Goal: Answer question/provide support

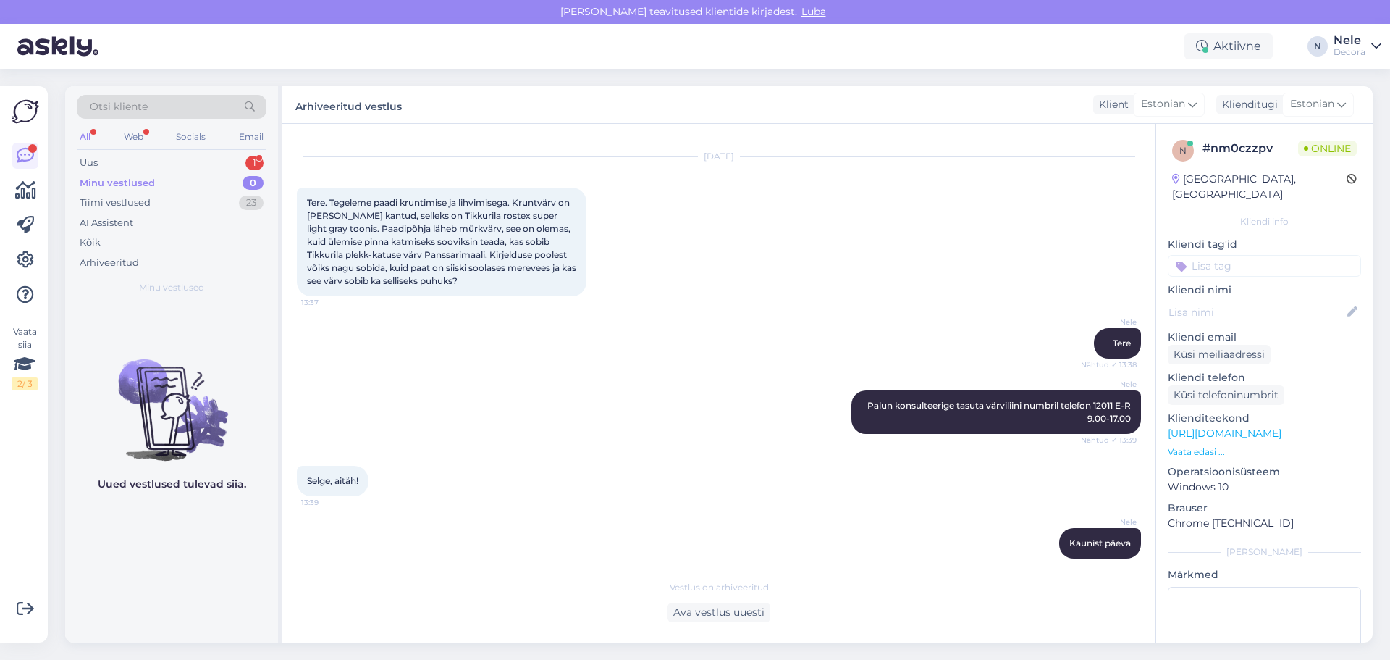
scroll to position [43, 0]
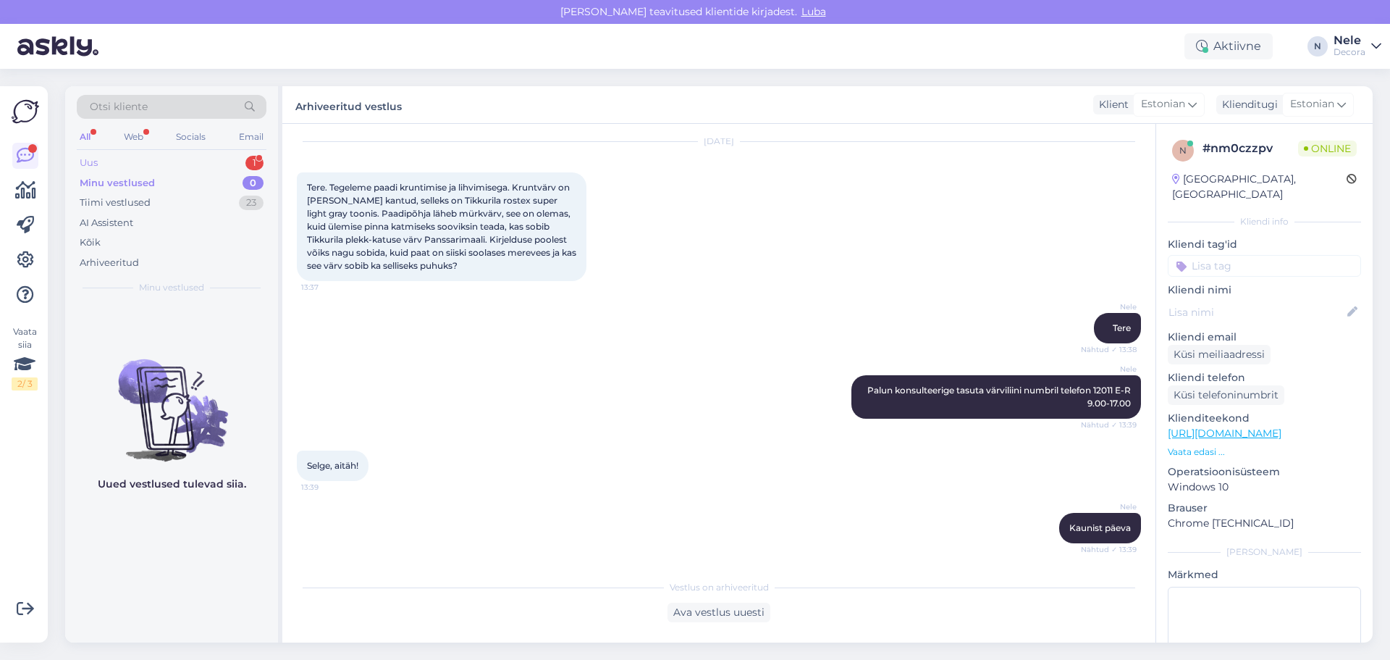
click at [88, 164] on div "Uus" at bounding box center [89, 163] width 18 height 14
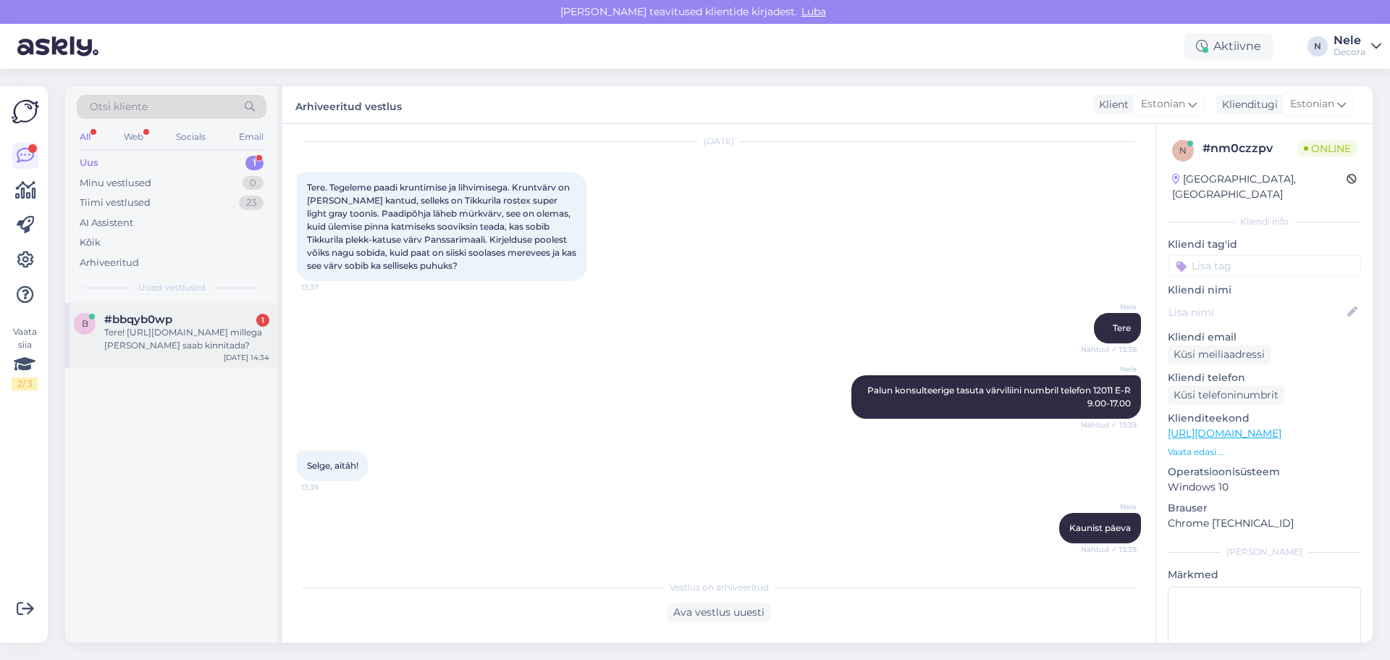
click at [127, 335] on div "Tere! [URL][DOMAIN_NAME] millega [PERSON_NAME] saab kinnitada?" at bounding box center [186, 339] width 165 height 26
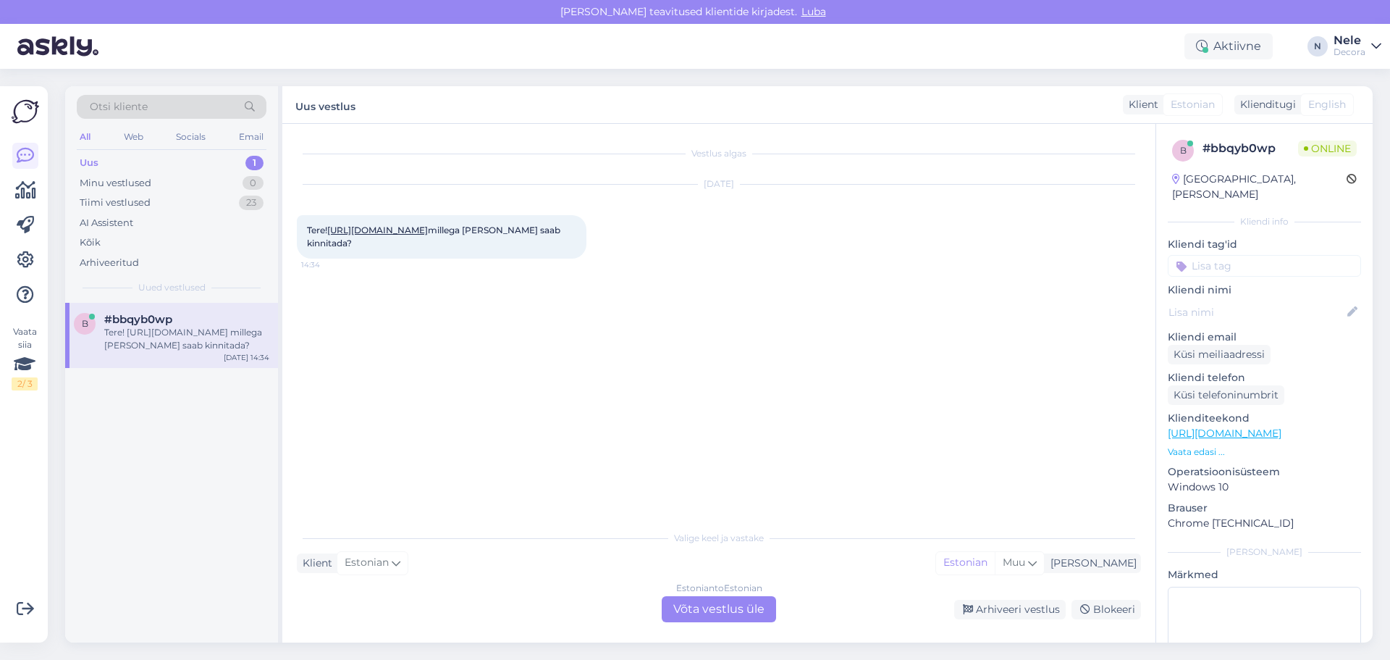
click at [345, 451] on div "Vestlus algas [DATE] Tere! [URL][DOMAIN_NAME] millega [PERSON_NAME] saab kinnit…" at bounding box center [725, 323] width 857 height 371
click at [446, 239] on span "Tere! [URL][DOMAIN_NAME] millega [PERSON_NAME] saab kinnitada?" at bounding box center [435, 236] width 256 height 24
click at [1282, 427] on link "[URL][DOMAIN_NAME]" at bounding box center [1225, 433] width 114 height 13
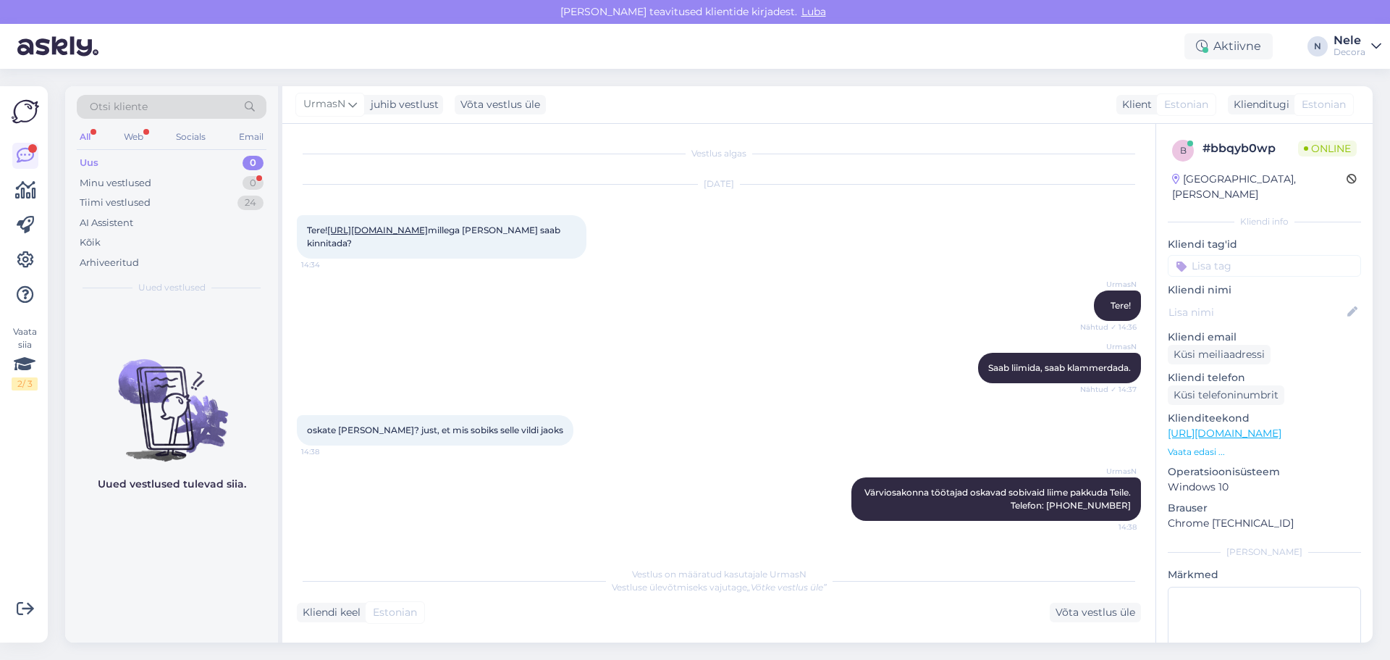
scroll to position [4, 0]
click at [105, 178] on div "Minu vestlused" at bounding box center [116, 183] width 72 height 14
click at [90, 238] on div "Kõik" at bounding box center [90, 242] width 21 height 14
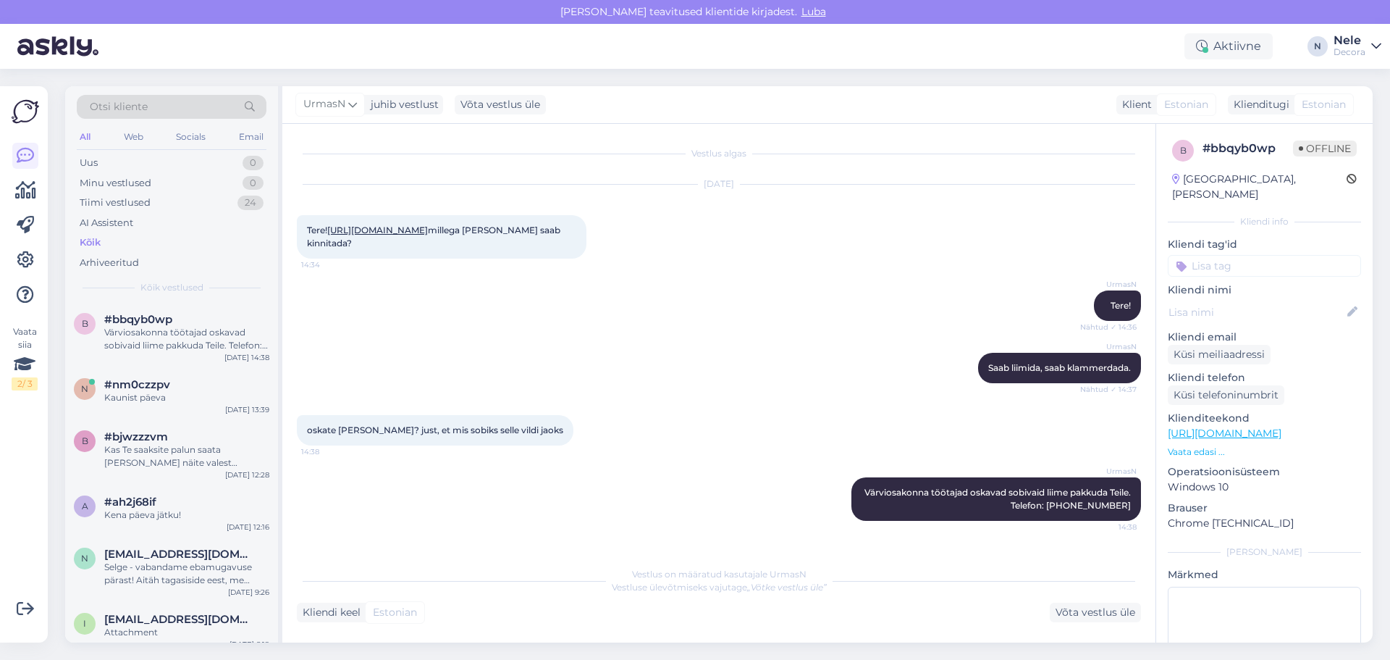
scroll to position [0, 0]
click at [133, 344] on div "Värviosakonna töötajad oskavad sobivaid liime pakkuda Teile. Telefon: [PHONE_NU…" at bounding box center [186, 339] width 165 height 26
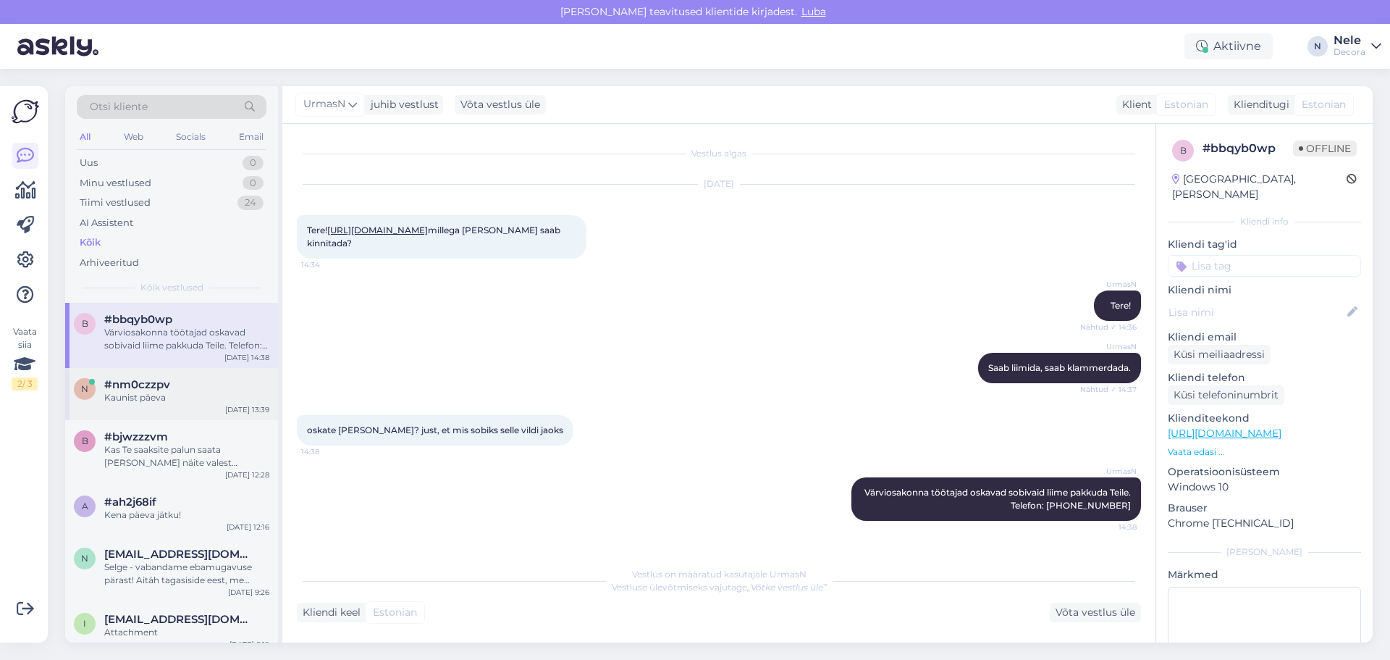
click at [114, 392] on div "Kaunist päeva" at bounding box center [186, 397] width 165 height 13
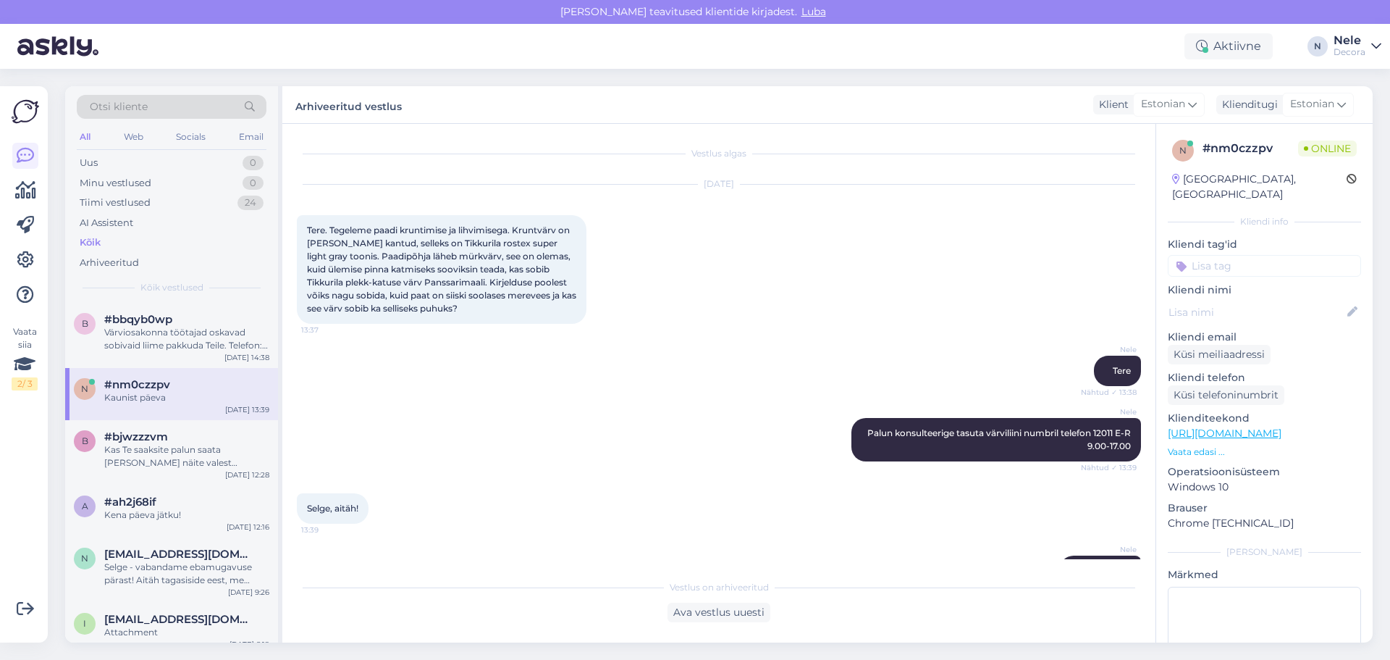
click at [712, 563] on div "Vestlus algas [DATE] Tere. Tegeleme paadi kruntimise ja lihvimisega. Kruntvärv …" at bounding box center [718, 383] width 873 height 518
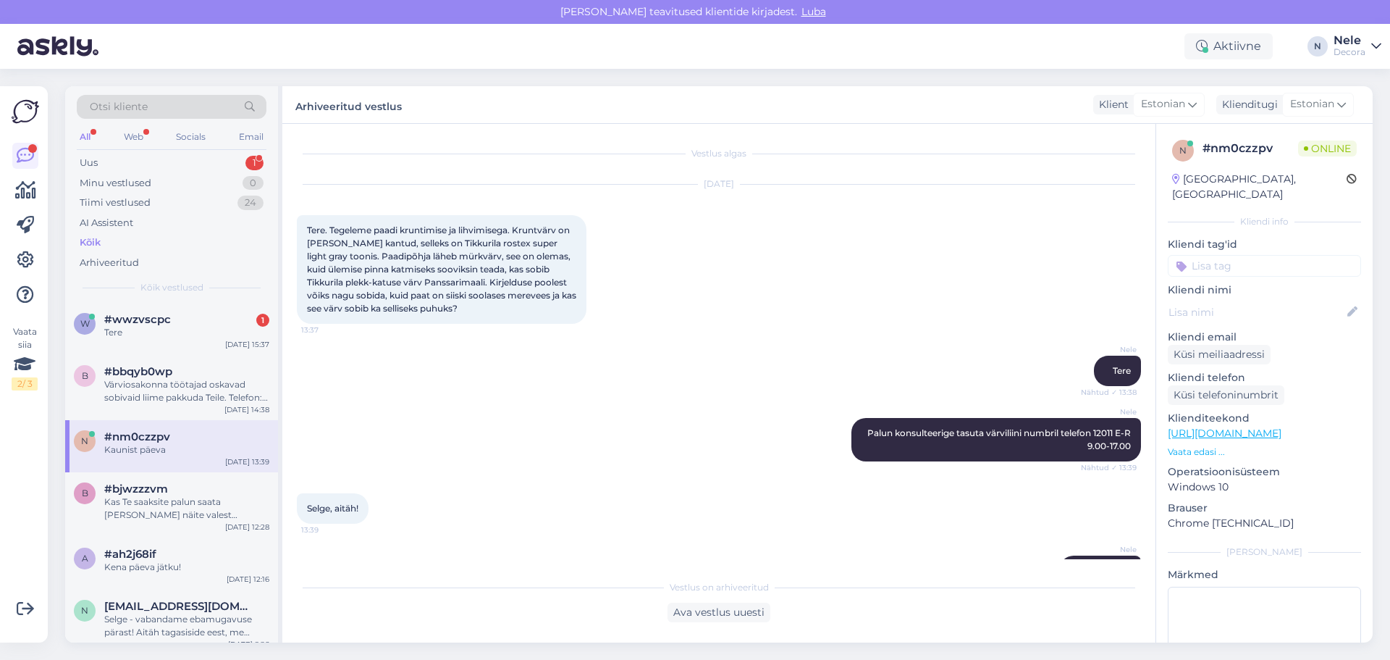
scroll to position [43, 0]
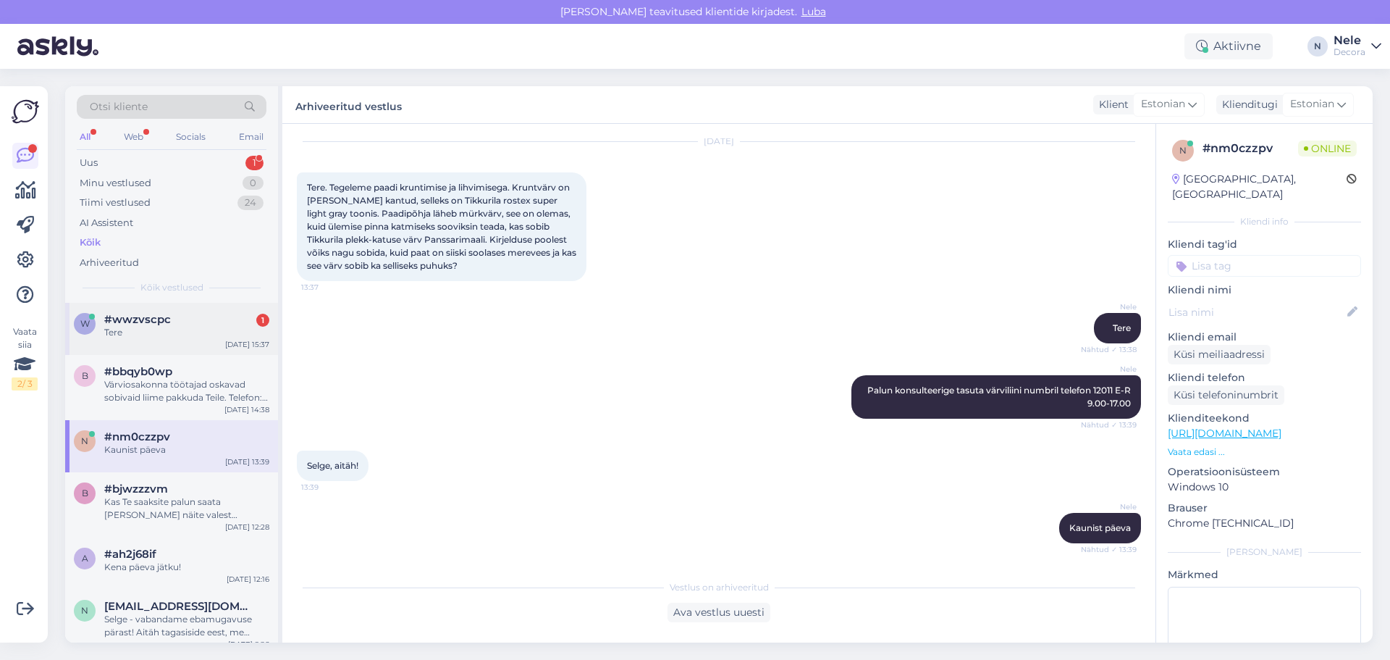
click at [130, 324] on span "#wwzvscpc" at bounding box center [137, 319] width 67 height 13
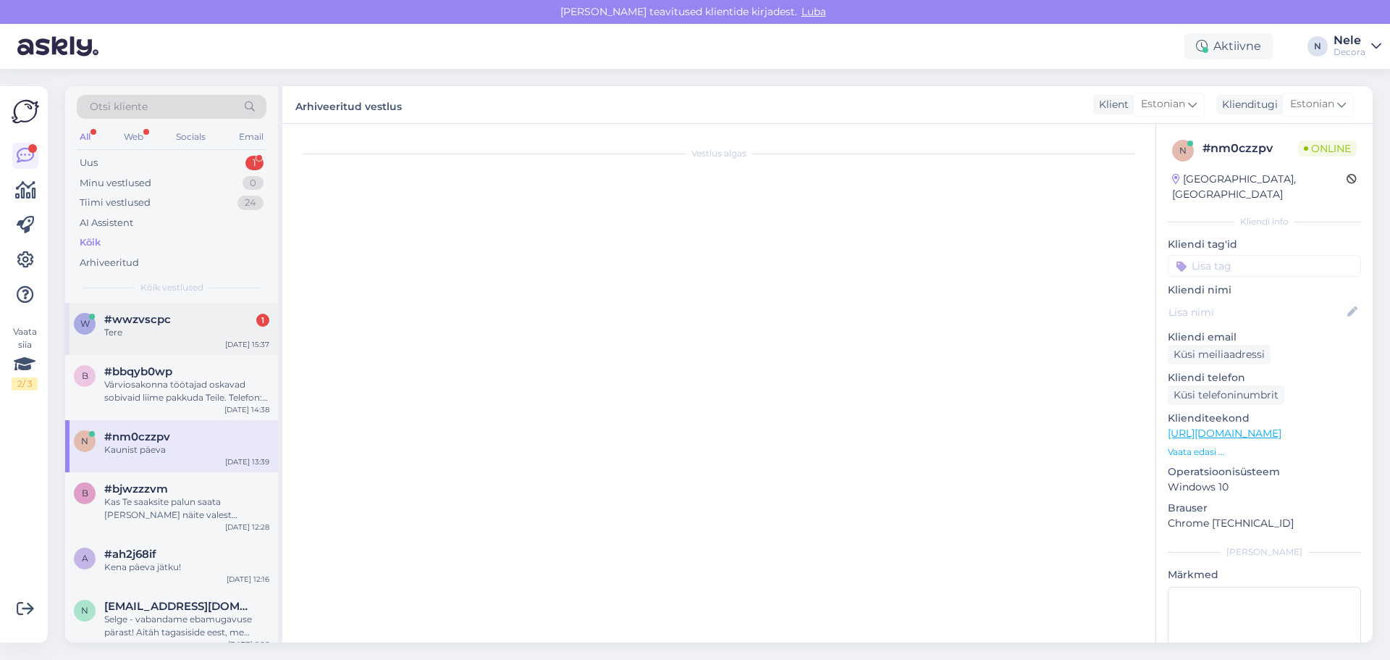
scroll to position [1225, 0]
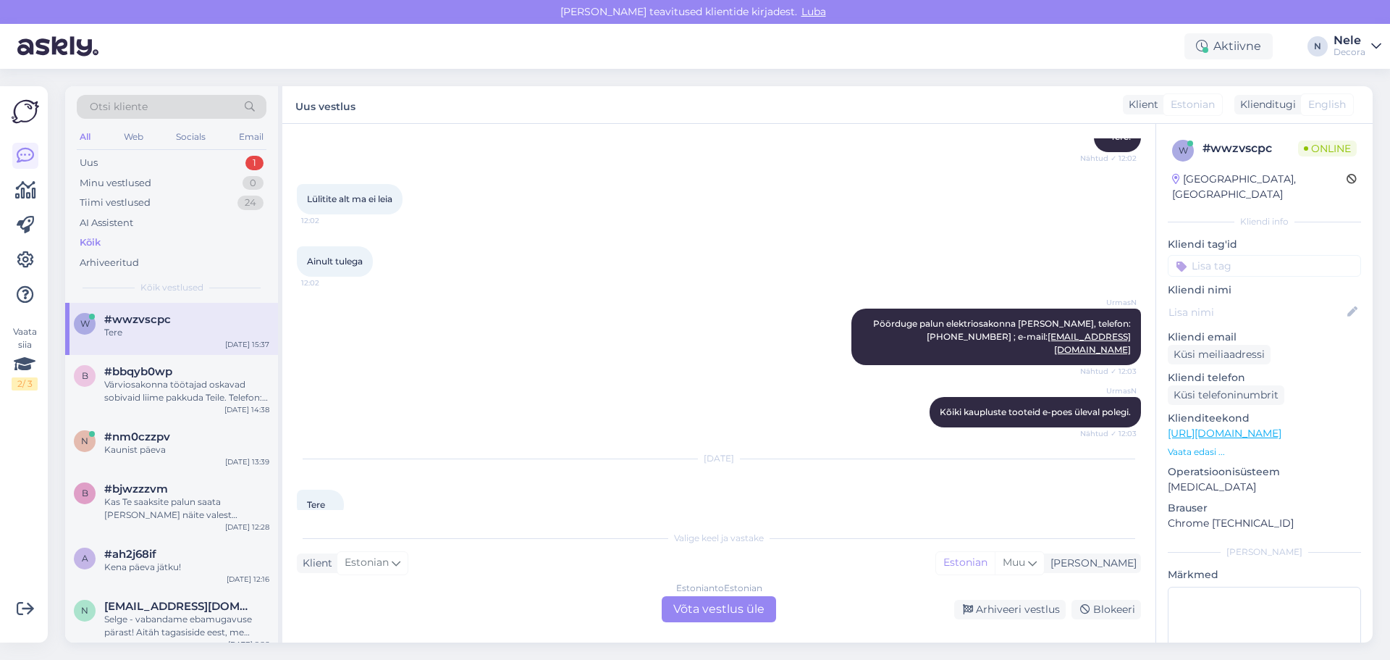
click at [716, 606] on div "Estonian to Estonian Võta vestlus üle" at bounding box center [719, 609] width 114 height 26
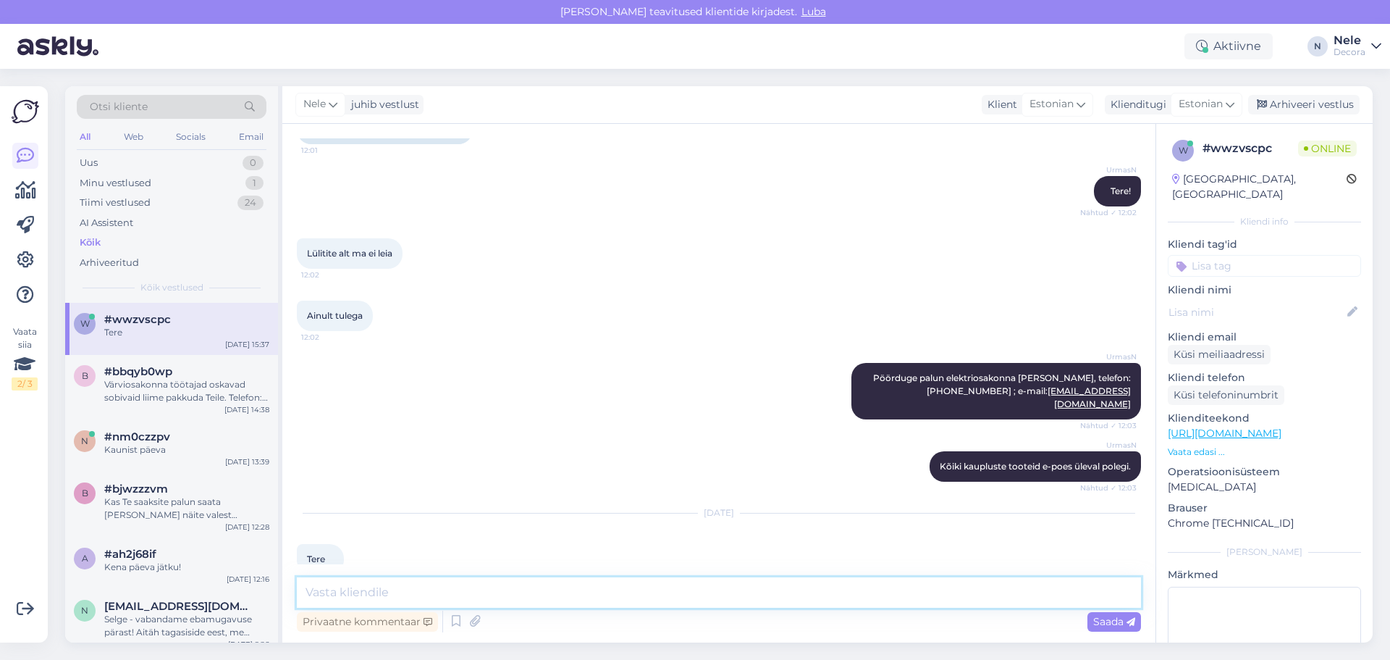
click at [421, 596] on textarea at bounding box center [719, 592] width 844 height 30
type textarea "Tere"
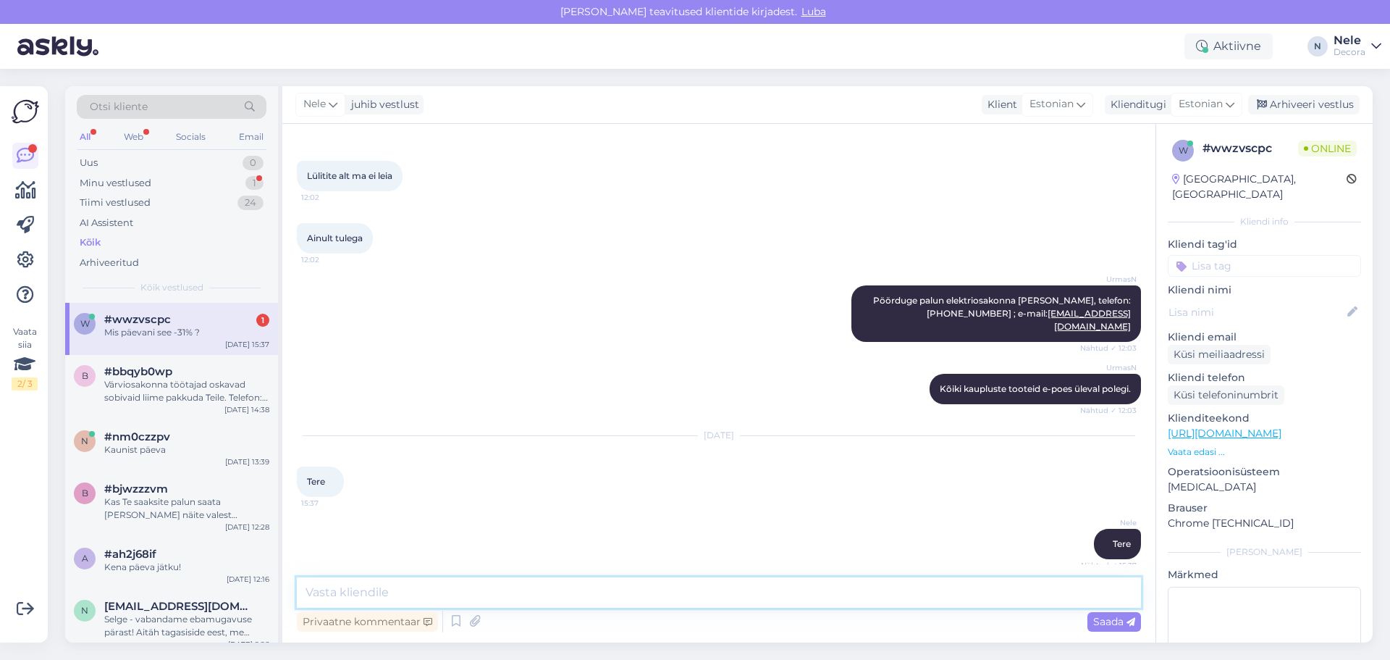
scroll to position [1295, 0]
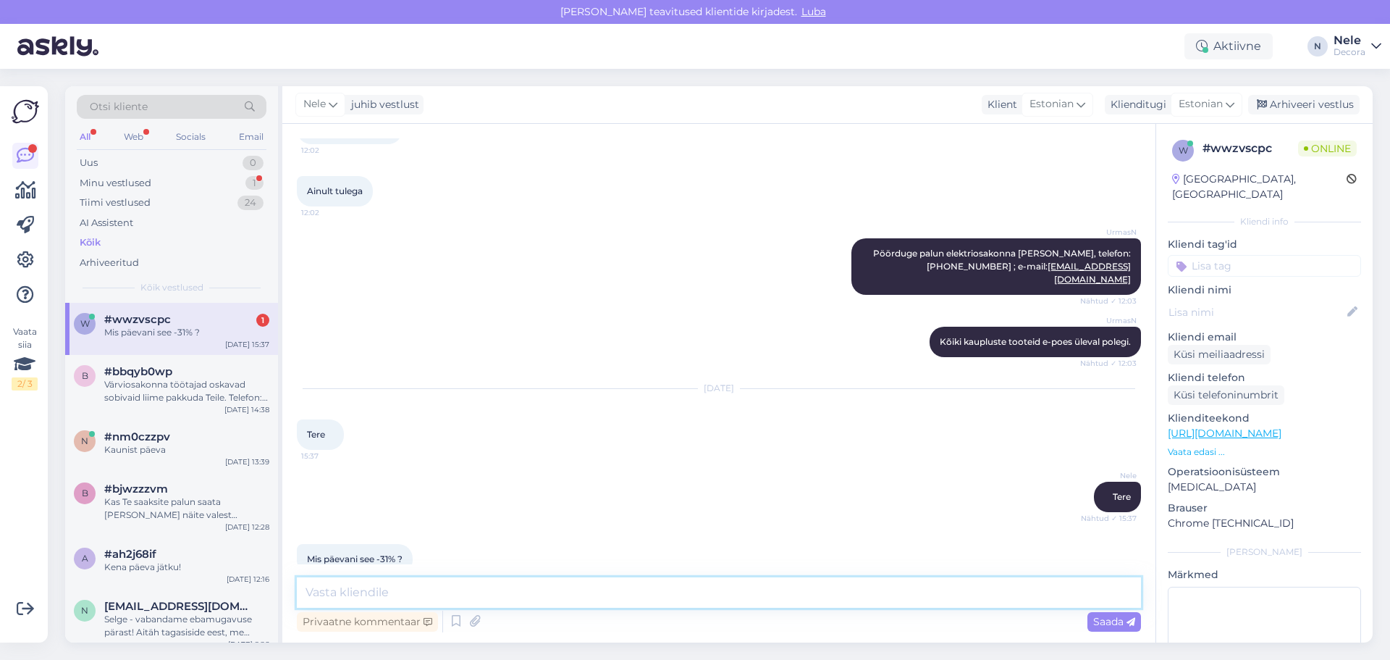
click at [377, 592] on textarea at bounding box center [719, 592] width 844 height 30
type textarea "Erinevatel gruppidel erinevalt"
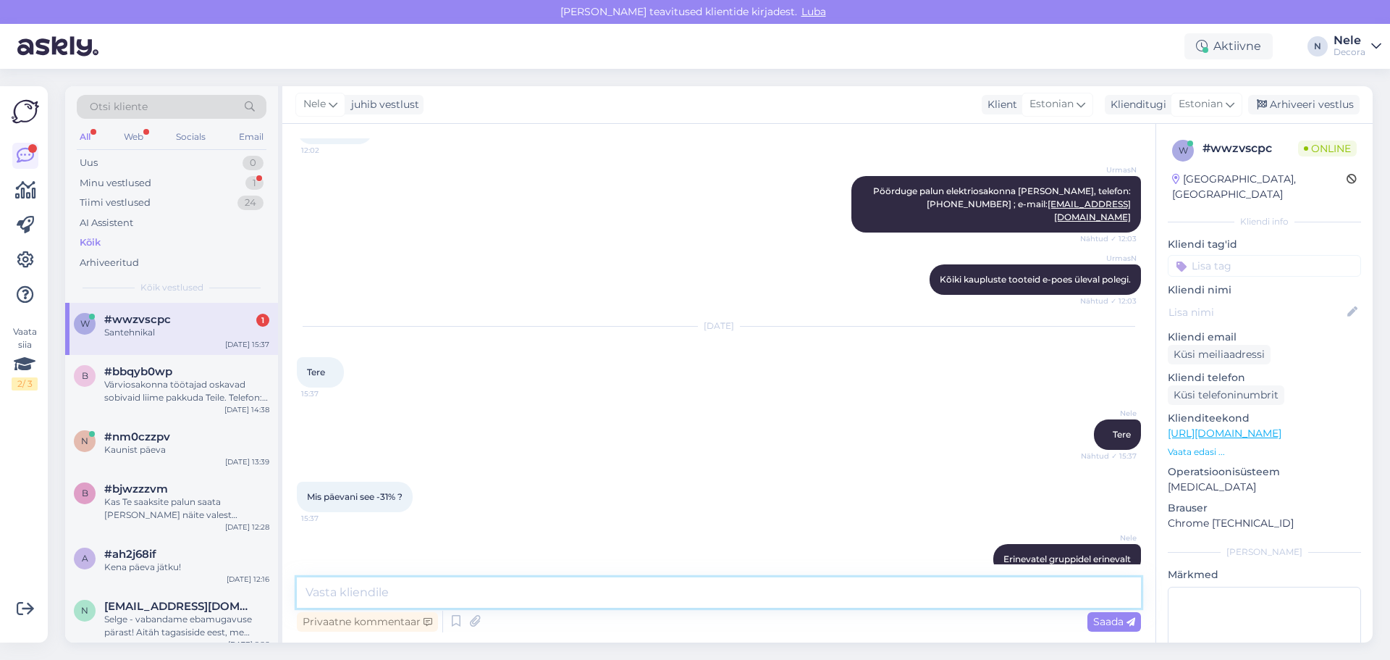
scroll to position [1419, 0]
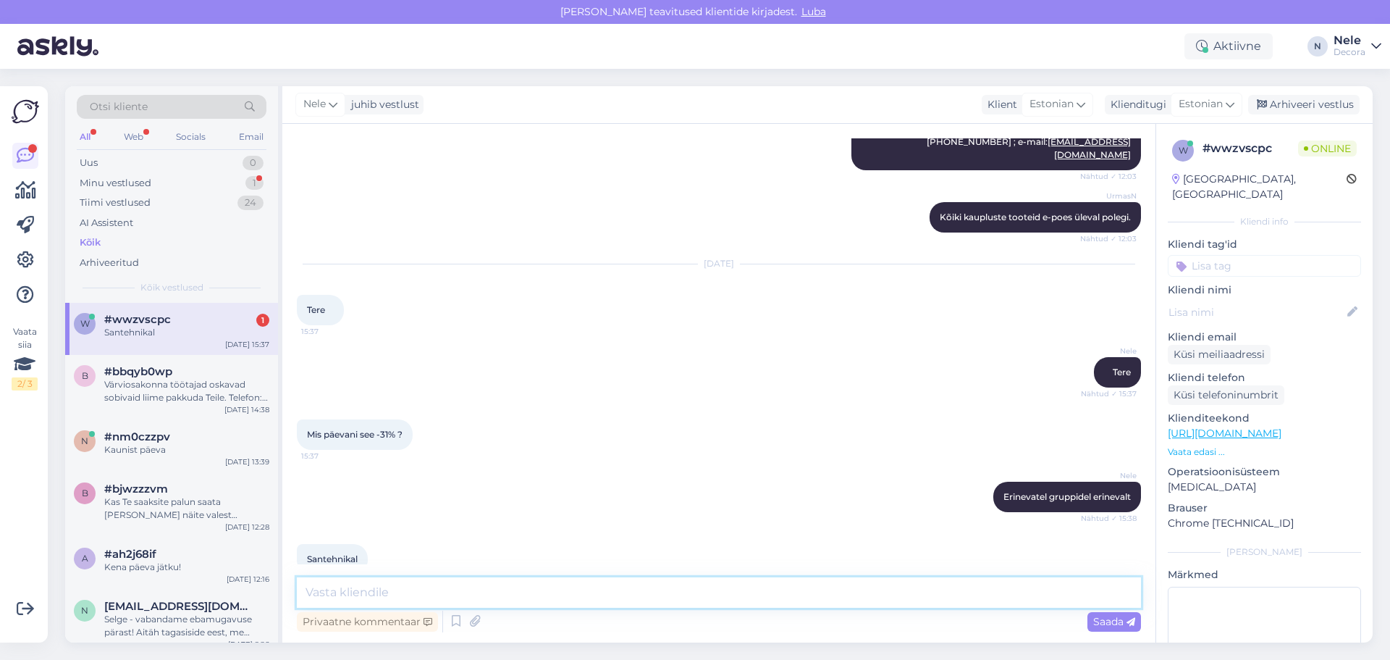
paste textarea "[URL][DOMAIN_NAME]"
type textarea "[URL][DOMAIN_NAME]"
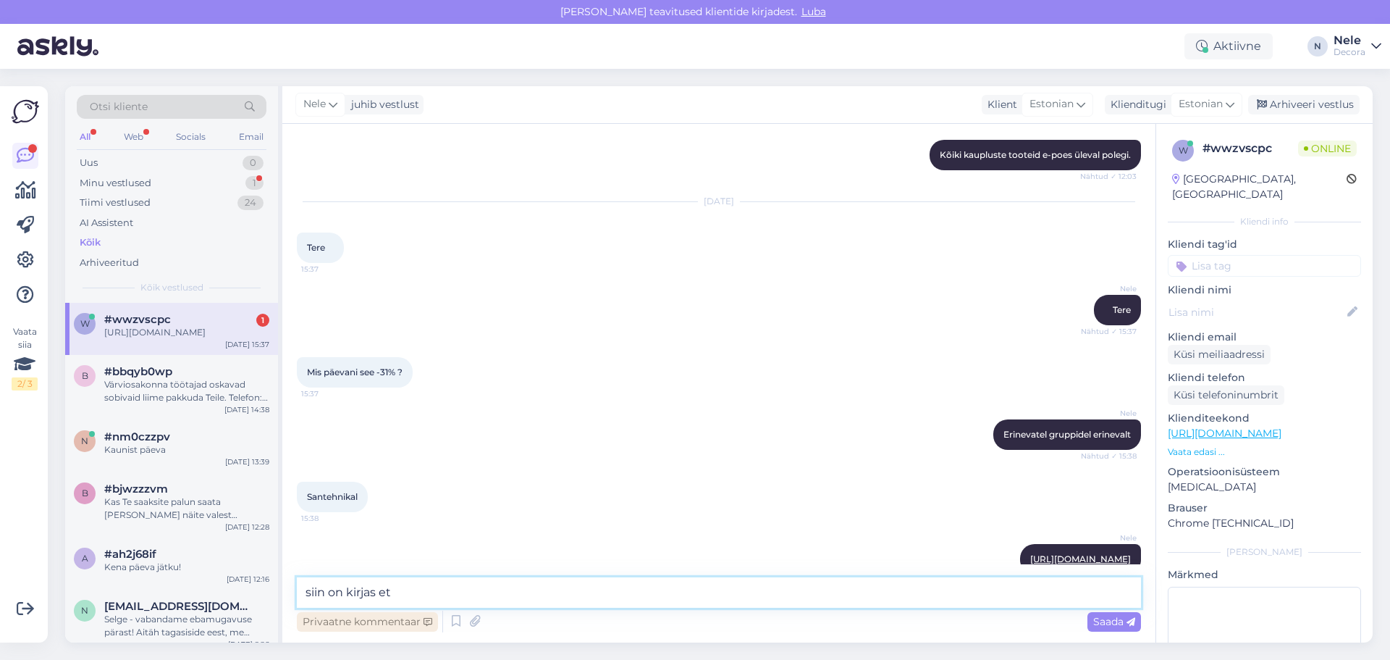
paste textarea "Kampaania kehtib [DATE] - [DATE]."
type textarea "siin on kirjas et Kampaania kehtib [DATE] - [DATE]."
click at [1120, 626] on span "Saada" at bounding box center [1114, 621] width 42 height 13
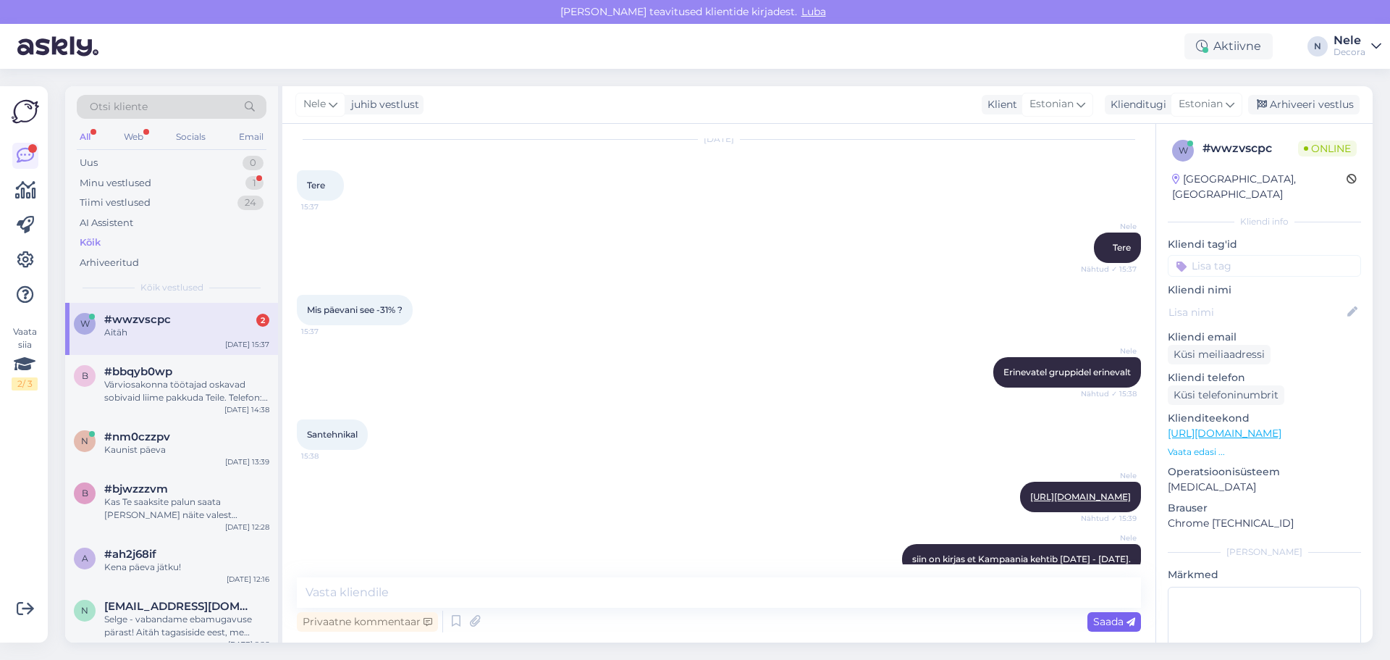
scroll to position [1606, 0]
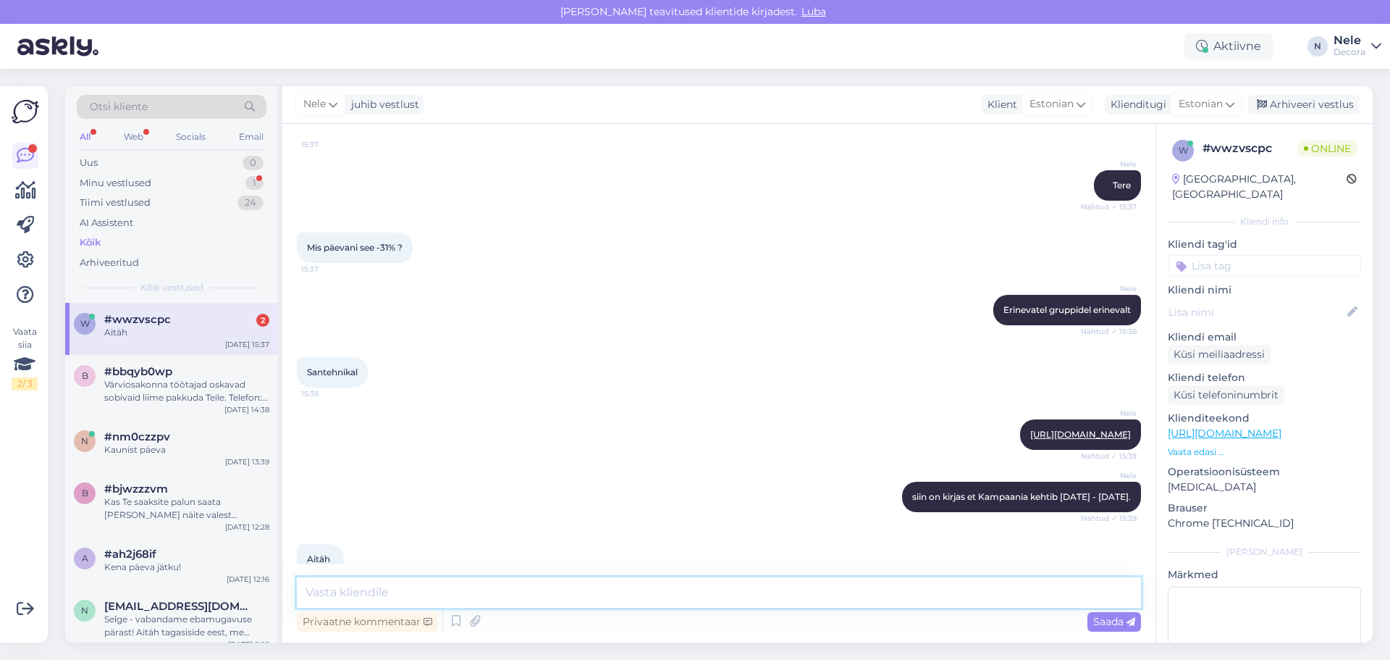
click at [414, 591] on textarea at bounding box center [719, 592] width 844 height 30
type textarea "Kaunist päeva"
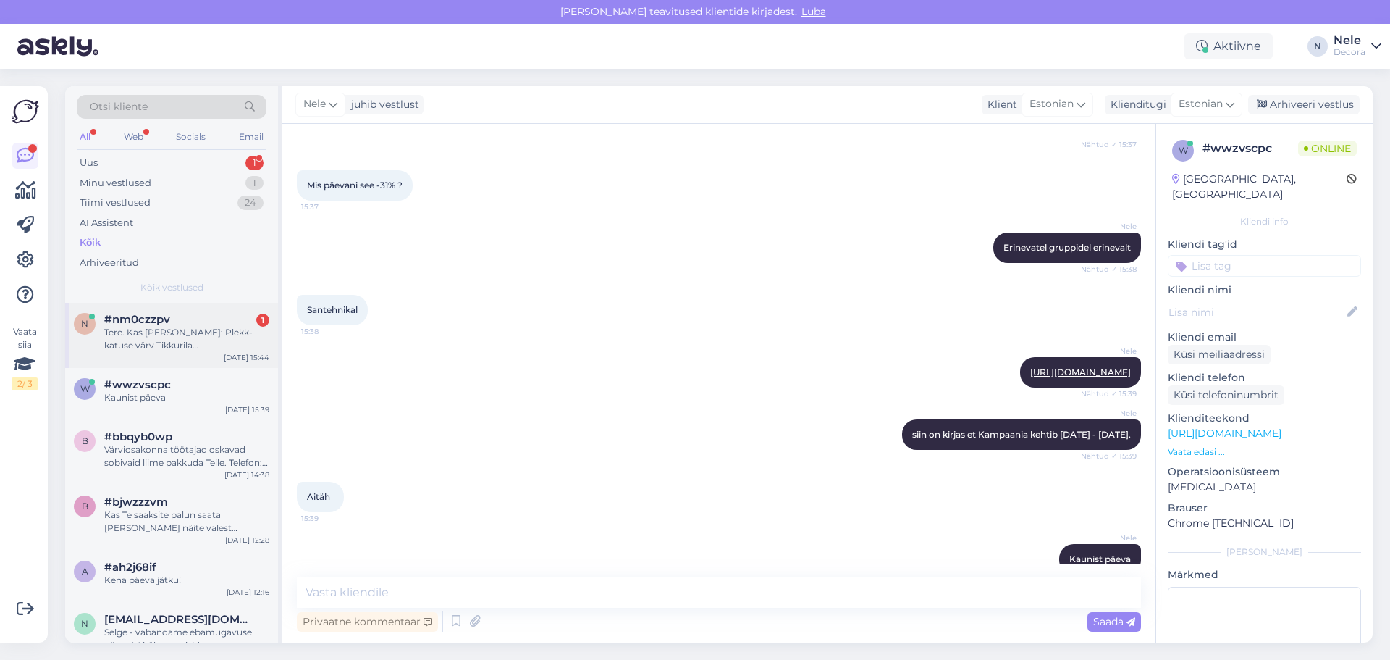
click at [156, 328] on div "Tere. Kas [PERSON_NAME]: Plekk-katuse värv Tikkurila [GEOGRAPHIC_DATA] A 2,7L p…" at bounding box center [186, 339] width 165 height 26
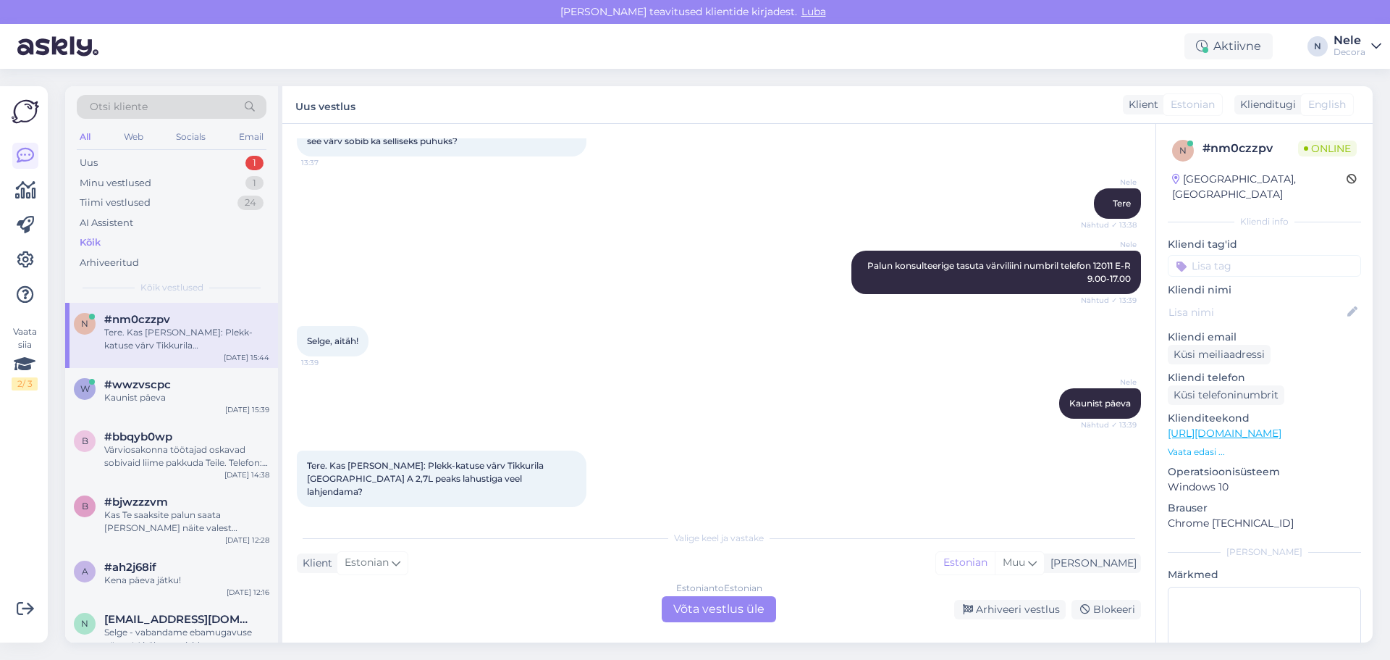
click at [721, 608] on div "Estonian to Estonian Võta vestlus üle" at bounding box center [719, 609] width 114 height 26
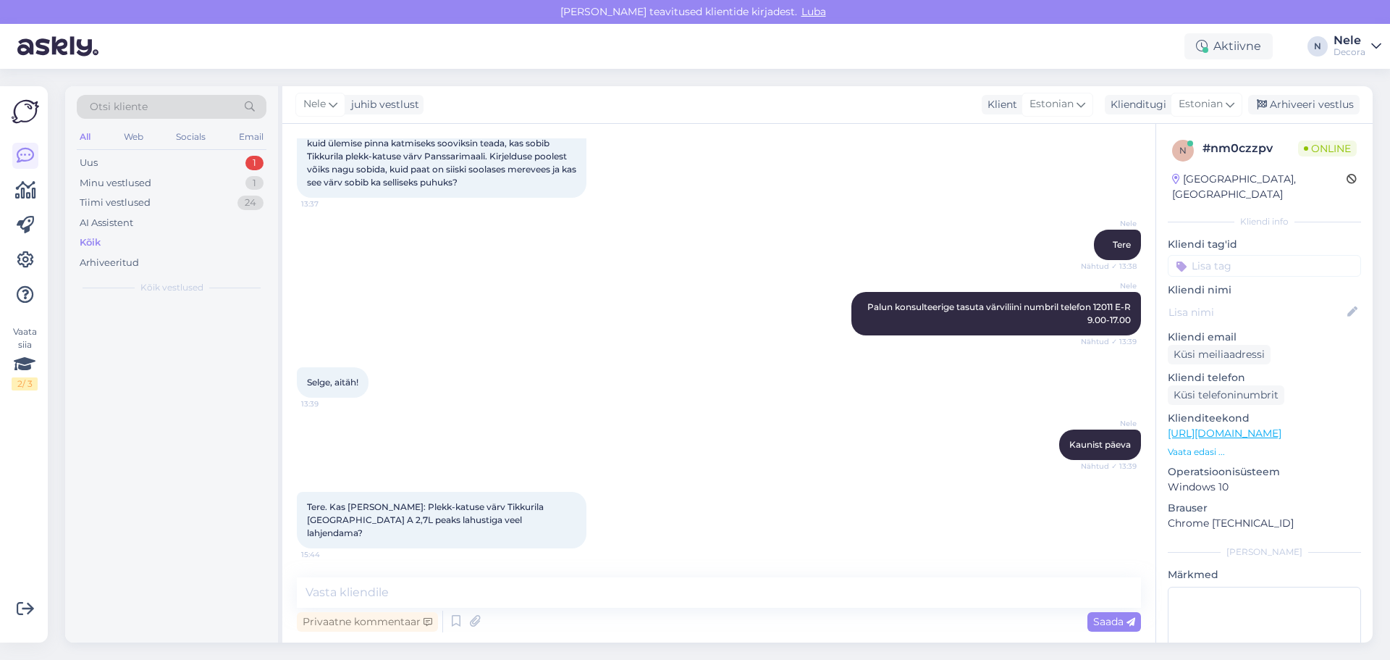
scroll to position [113, 0]
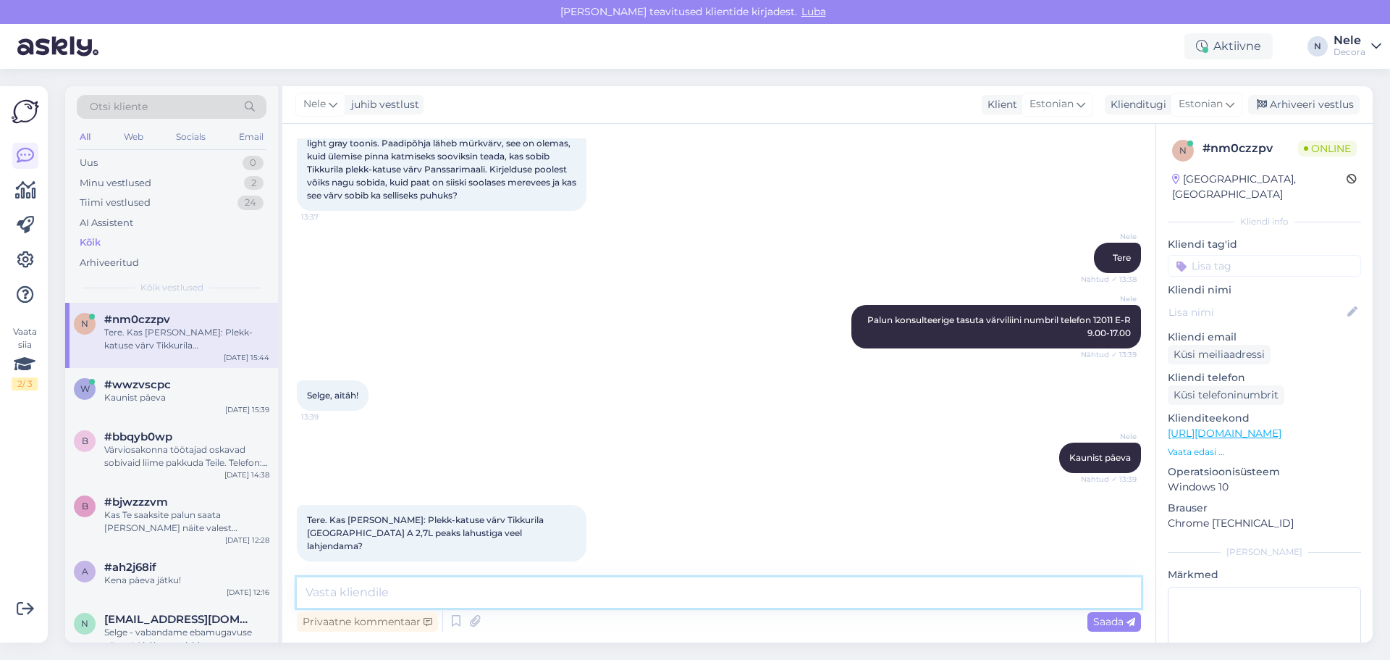
click at [328, 589] on textarea at bounding box center [719, 592] width 844 height 30
drag, startPoint x: 853, startPoint y: 319, endPoint x: 1125, endPoint y: 335, distance: 272.0
click at [1125, 335] on div "[PERSON_NAME] konsulteerige tasuta värviliini numbril telefon 12011 E-R 9.00-17…" at bounding box center [997, 326] width 290 height 43
copy span "Palun konsulteerige tasuta värviliini numbril telefon 12011 E-R 9.00-17.00"
click at [389, 587] on textarea "Tere." at bounding box center [719, 592] width 844 height 30
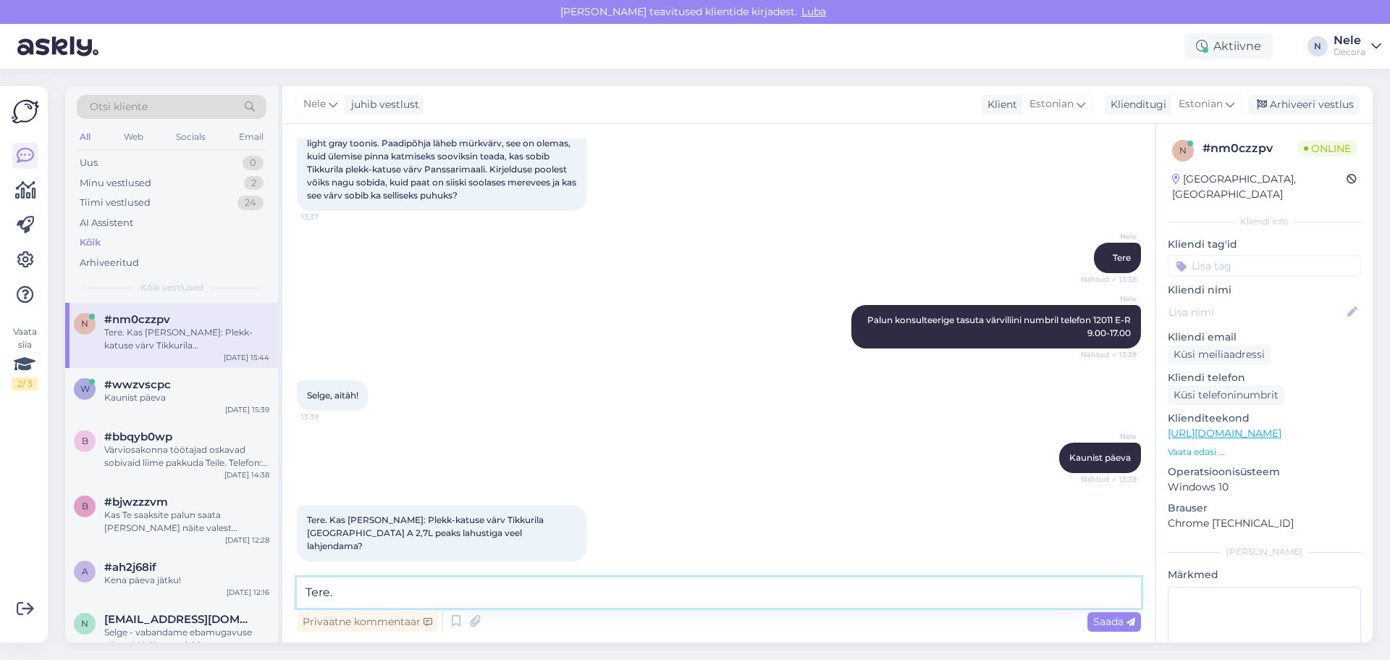
paste textarea "Palun konsulteerige tasuta värviliini numbril telefon 12011 E-R 9.00-17.00"
type textarea "Tere. Palun konsulteerige tasuta värviliini numbril telefon 12011 E-R 9.00-17.00"
click at [1115, 618] on span "Saada" at bounding box center [1114, 621] width 42 height 13
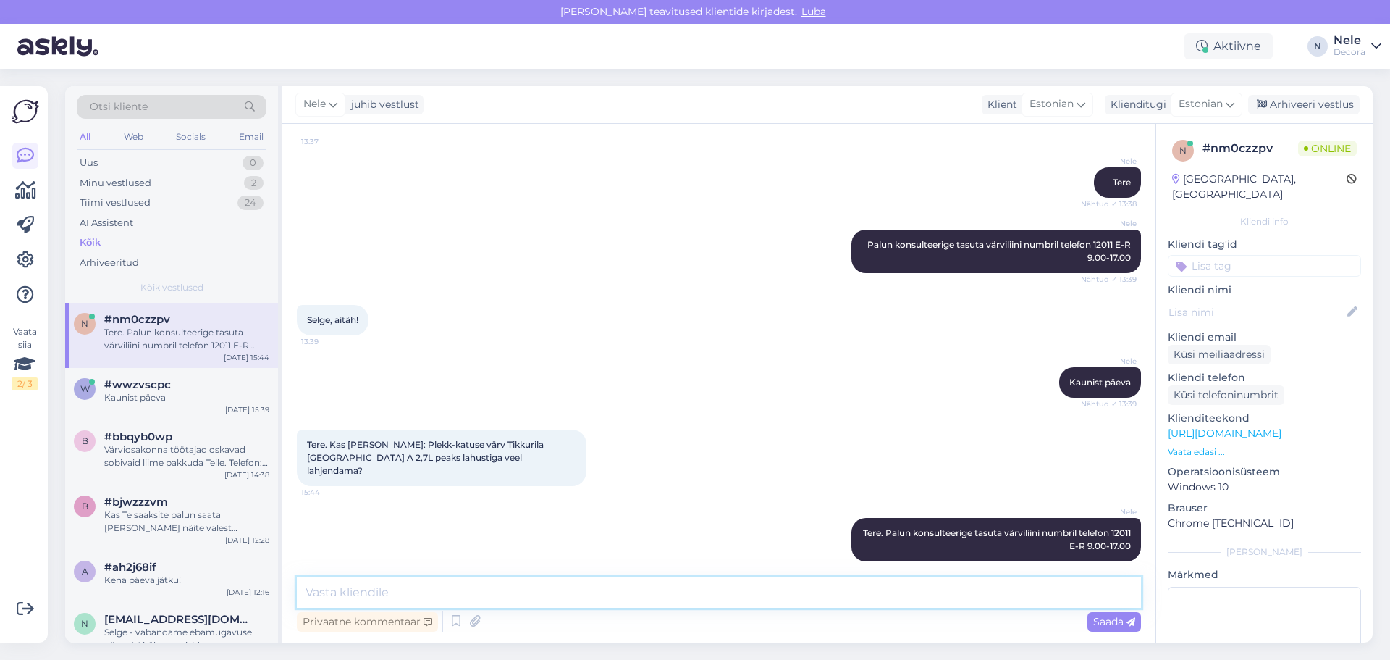
click at [358, 599] on textarea at bounding box center [719, 592] width 844 height 30
paste textarea "5191 5514"
type textarea "Või meie värviosakonna spetsialistid 5191 5514"
click at [1095, 613] on div "Saada" at bounding box center [1115, 622] width 54 height 20
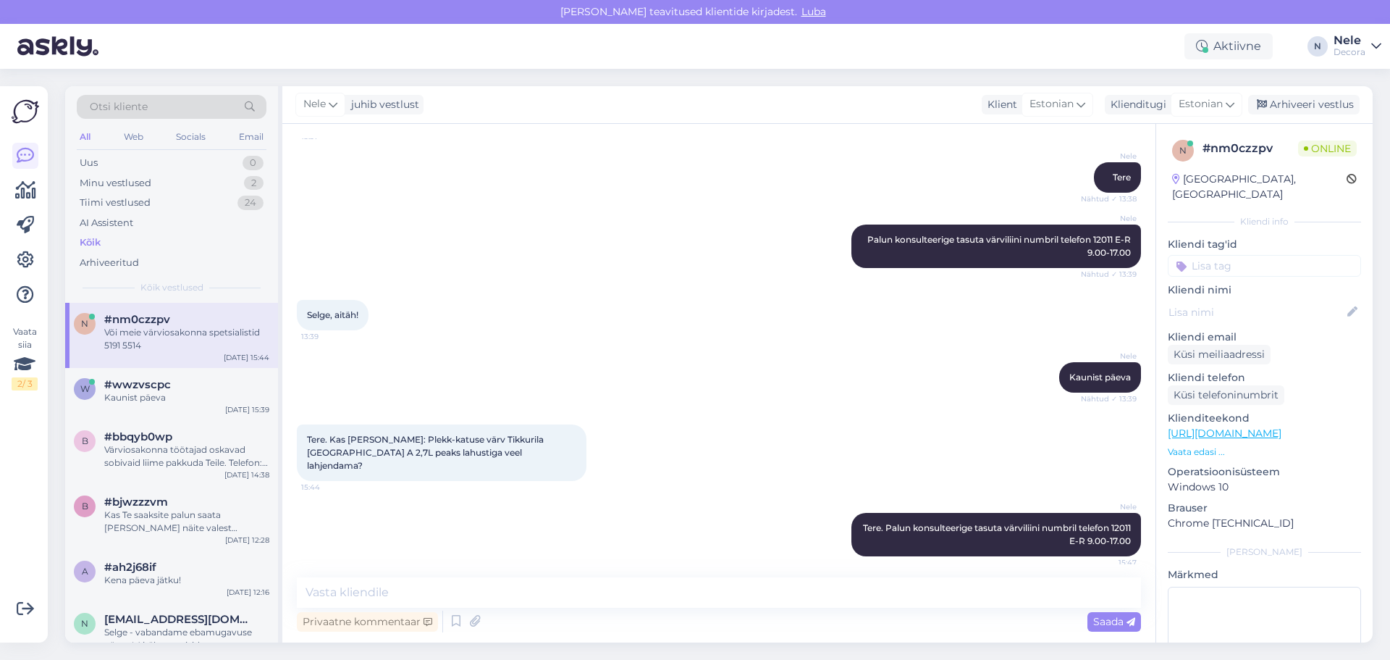
scroll to position [251, 0]
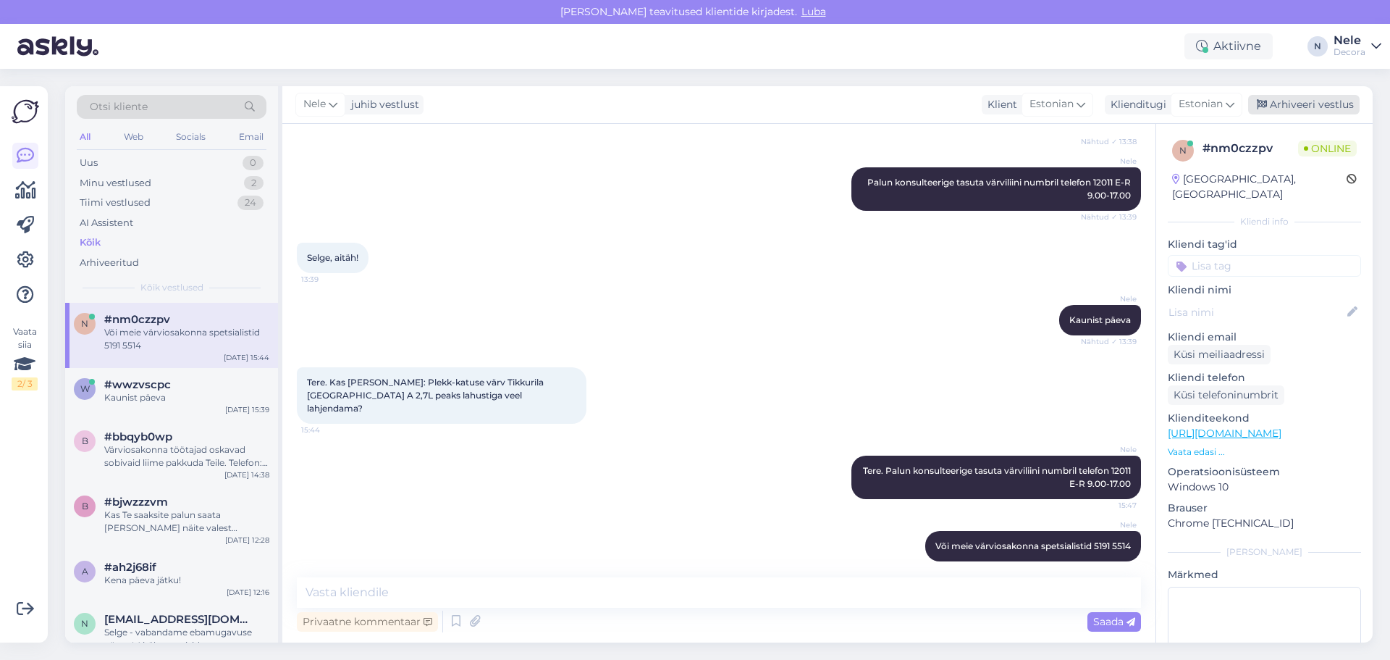
click at [1333, 99] on div "Arhiveeri vestlus" at bounding box center [1304, 105] width 112 height 20
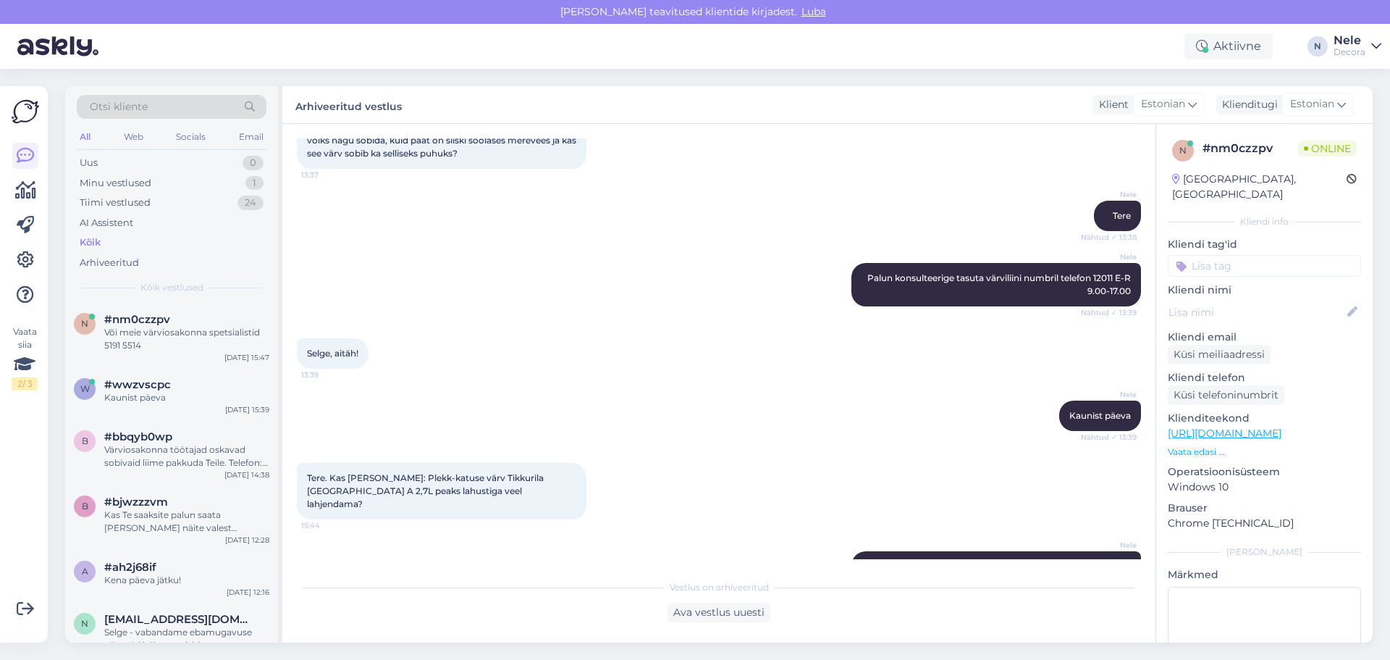
scroll to position [106, 0]
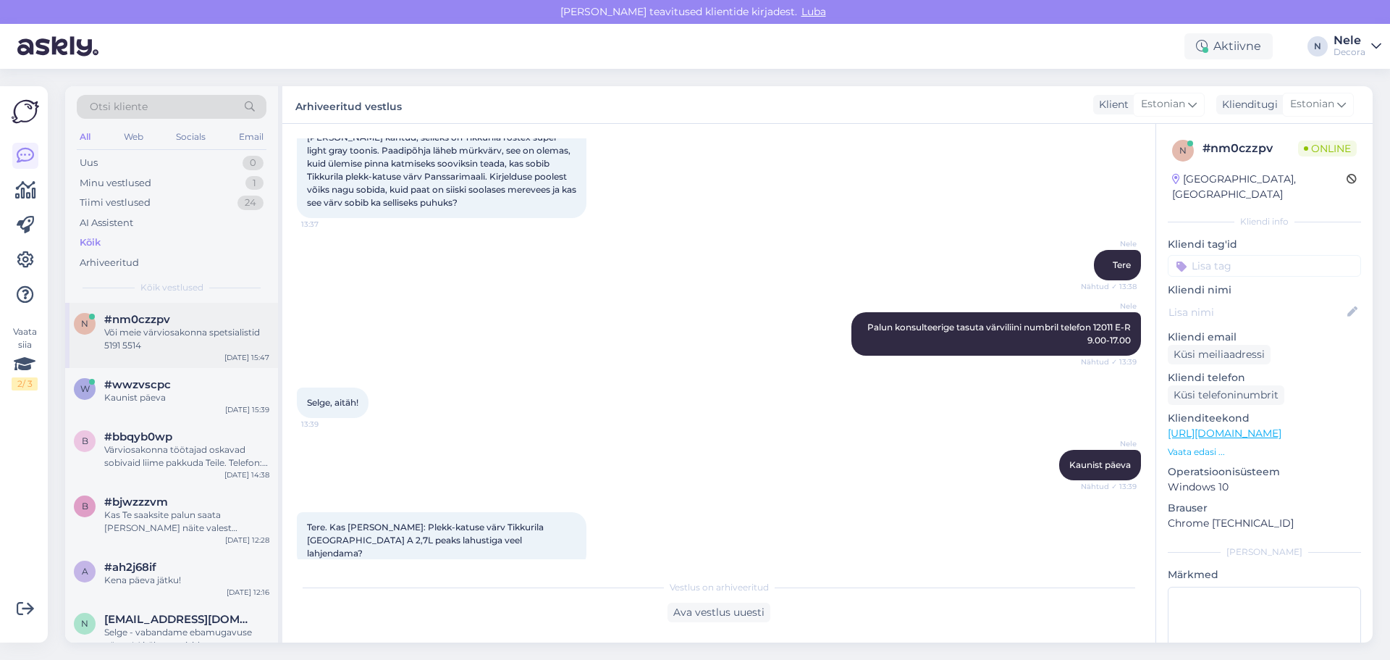
click at [157, 326] on div "Või meie värviosakonna spetsialistid 5191 5514" at bounding box center [186, 339] width 165 height 26
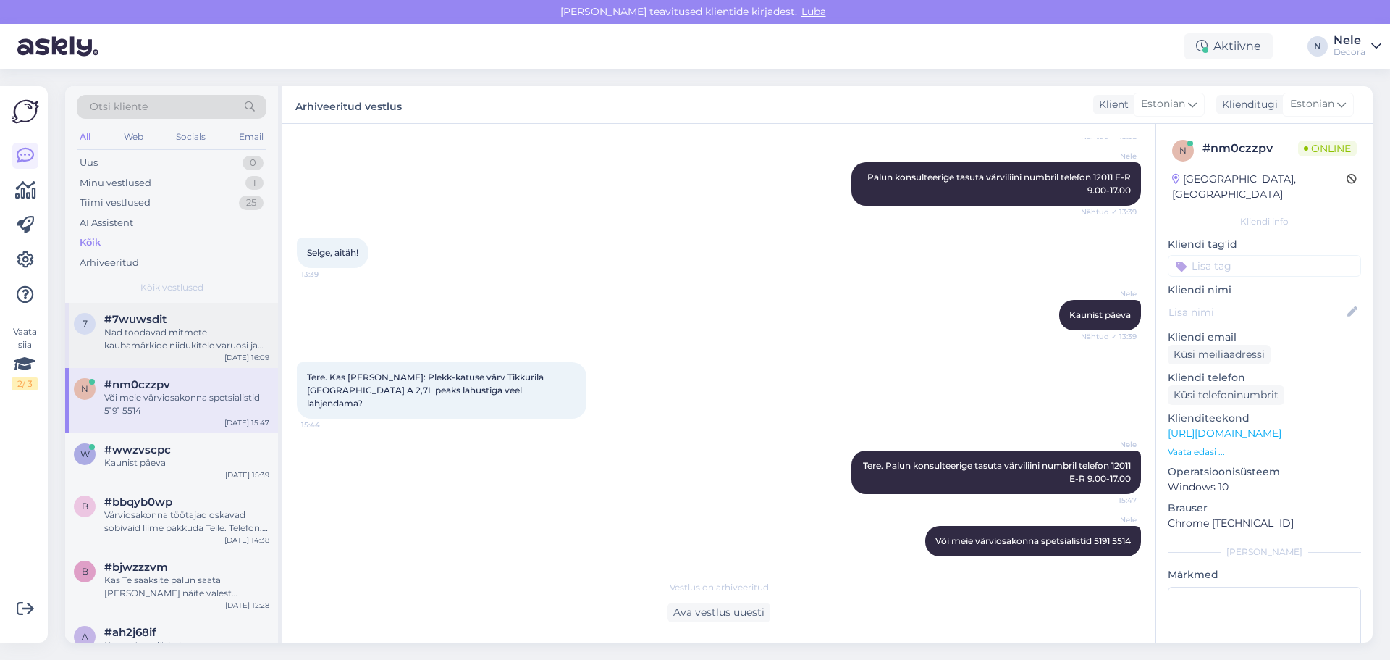
click at [182, 329] on div "Nad toodavad mitmete kaubamärkide niidukitele varuosi ja tarvikuid." at bounding box center [186, 339] width 165 height 26
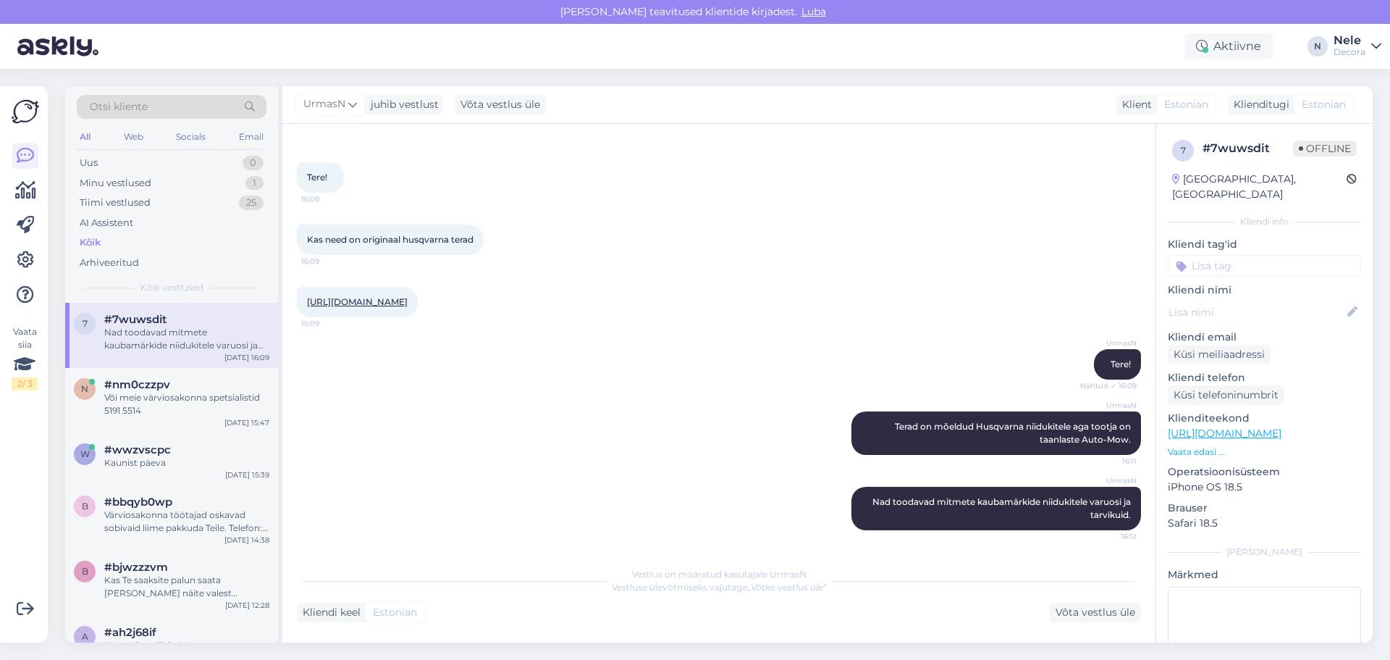
scroll to position [66, 0]
click at [711, 409] on div "UrmasN Terad on mõeldud Husqvarna niidukitele aga tootja on taanlaste Auto-Mow.…" at bounding box center [719, 432] width 844 height 75
